Goal: Find specific page/section: Find specific page/section

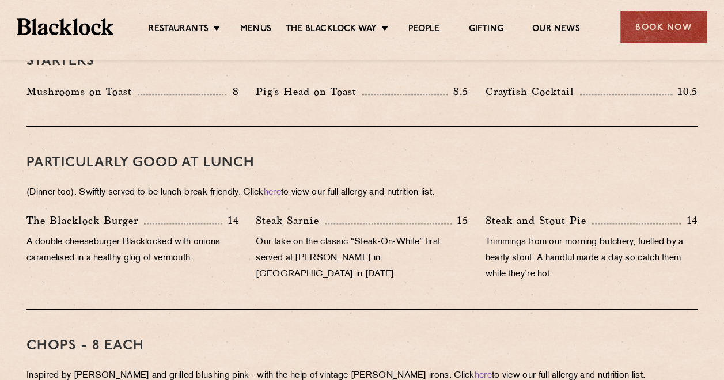
scroll to position [461, 0]
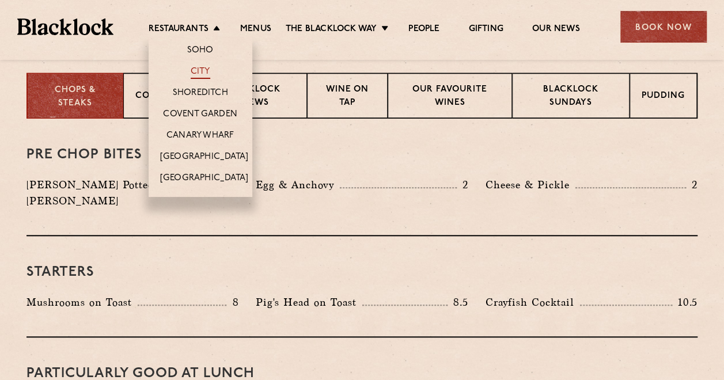
click at [198, 70] on link "City" at bounding box center [201, 72] width 20 height 13
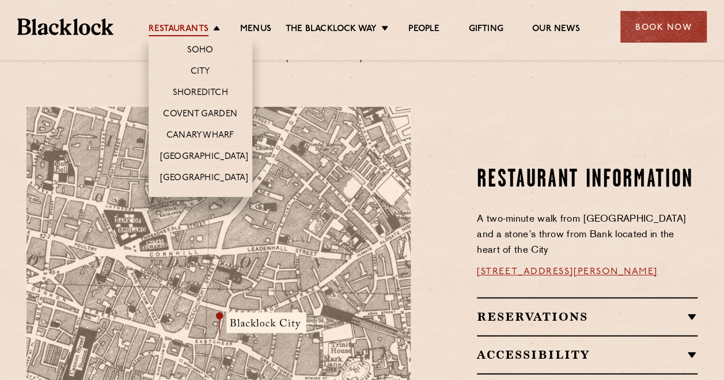
scroll to position [576, 0]
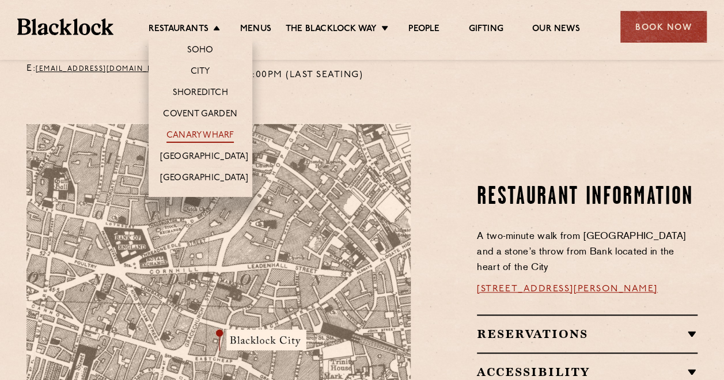
click at [209, 131] on link "Canary Wharf" at bounding box center [199, 136] width 67 height 13
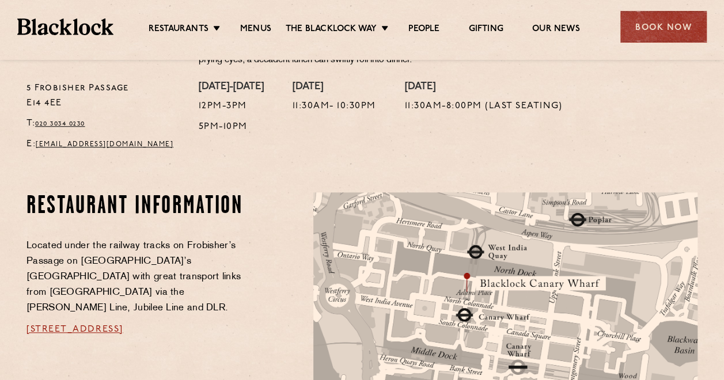
scroll to position [518, 0]
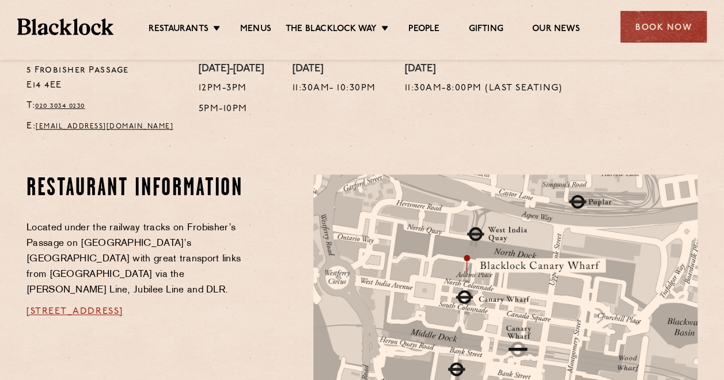
drag, startPoint x: 207, startPoint y: 281, endPoint x: 21, endPoint y: 281, distance: 186.6
click at [21, 281] on div "Restaurant Information Located under the railway tracks on Frobisher’s Passage …" at bounding box center [161, 344] width 287 height 338
copy span "5 Frobisher Psge, London E14 4AA"
click at [112, 307] on span "5 Frobisher Psge, London E14 4AA" at bounding box center [74, 311] width 97 height 9
